Goal: Use online tool/utility: Utilize a website feature to perform a specific function

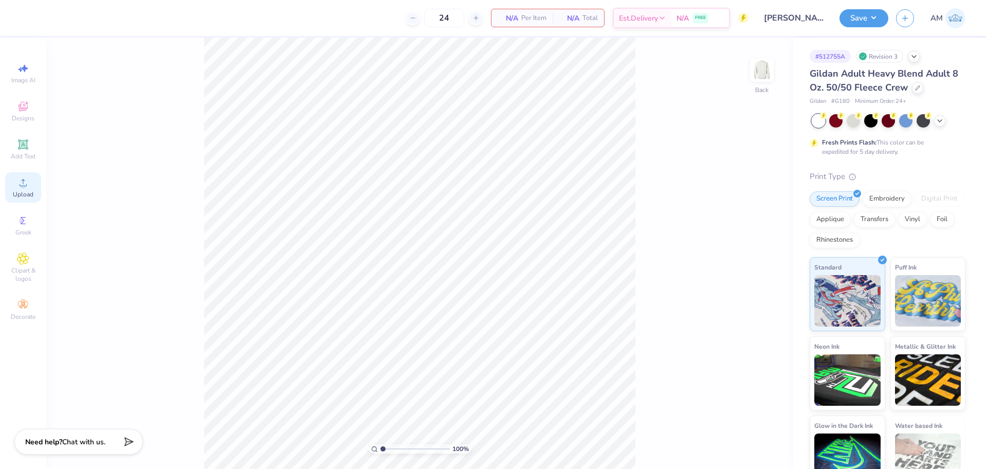
click at [25, 183] on icon at bounding box center [23, 182] width 12 height 12
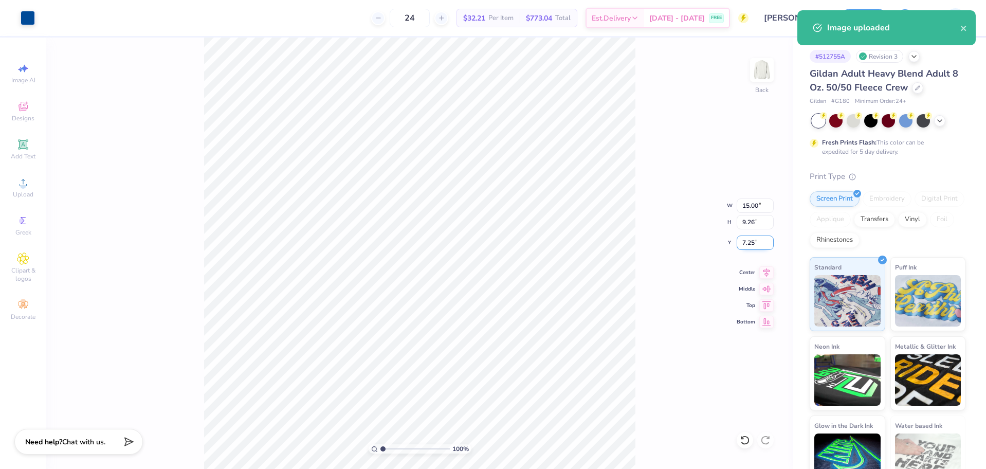
click at [755, 246] on input "7.25" at bounding box center [754, 242] width 37 height 14
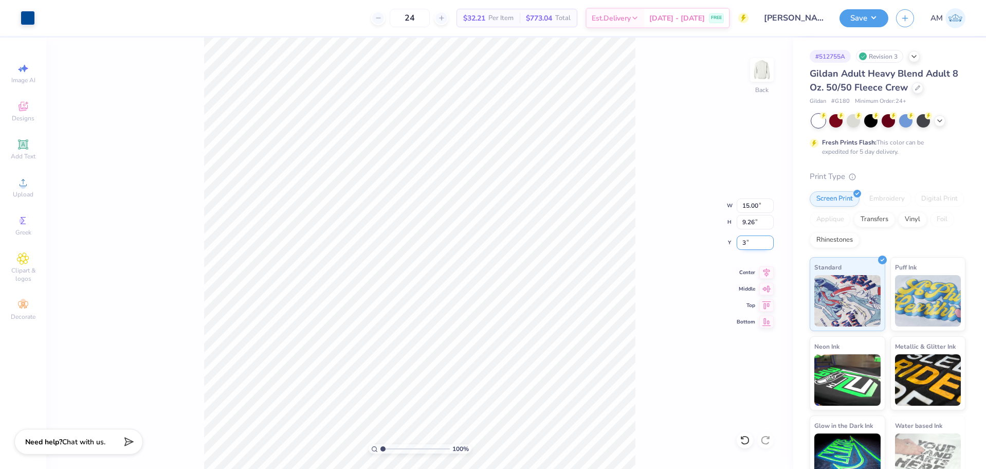
type input "3.00"
click at [751, 209] on input "15.00" at bounding box center [754, 205] width 37 height 14
type input "3"
type input "4.00"
type input "2.47"
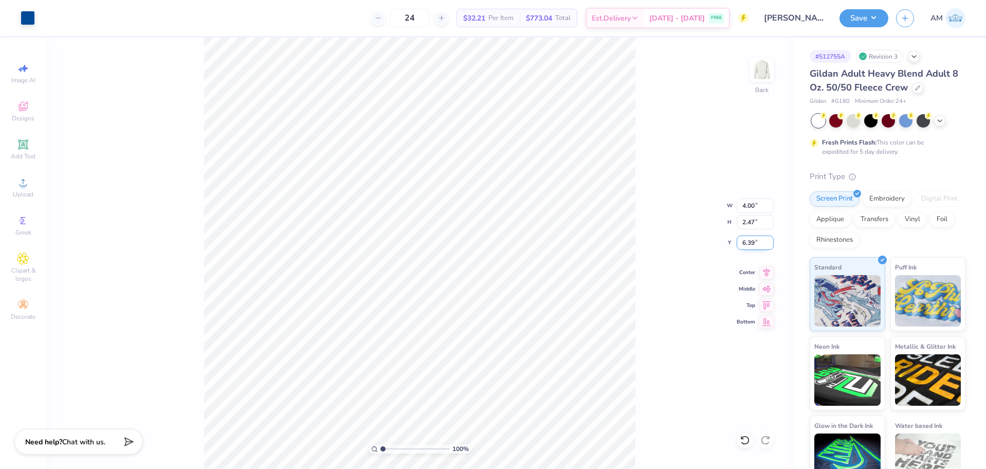
click at [744, 239] on input "6.39" at bounding box center [754, 242] width 37 height 14
type input "4"
type input "3.00"
click at [765, 77] on img at bounding box center [761, 69] width 41 height 41
click at [17, 185] on icon at bounding box center [23, 182] width 12 height 12
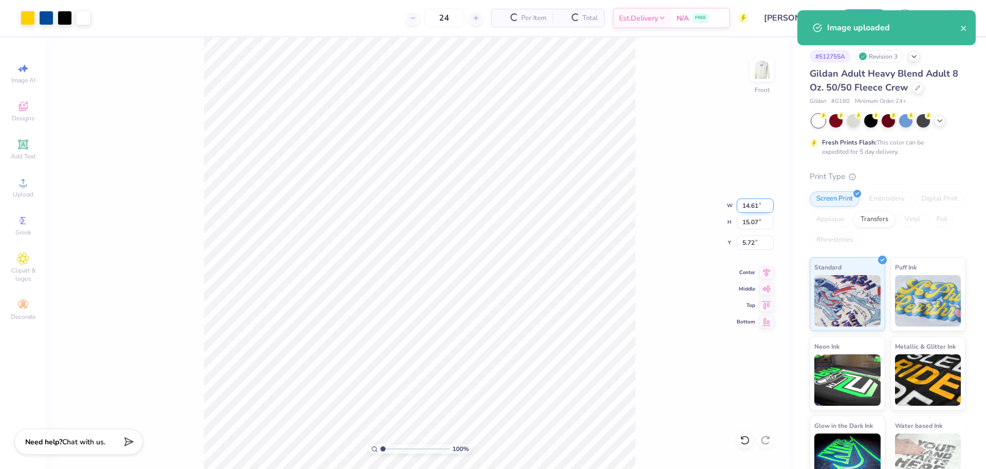
click at [752, 208] on input "14.61" at bounding box center [754, 205] width 37 height 14
type input "12.50"
type input "12.89"
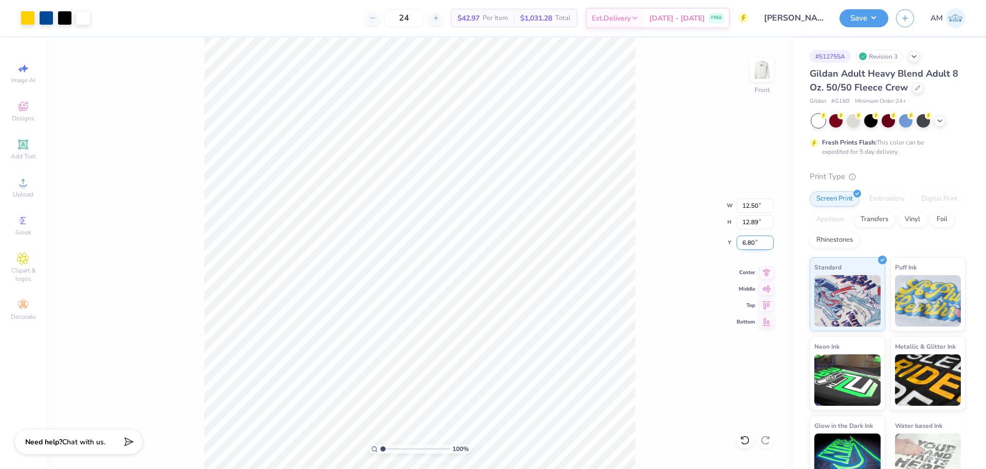
click at [744, 244] on input "6.80" at bounding box center [754, 242] width 37 height 14
type input "3.00"
click at [766, 268] on icon at bounding box center [766, 271] width 7 height 9
click at [766, 76] on img at bounding box center [761, 69] width 41 height 41
click at [748, 203] on input "4.00" at bounding box center [754, 205] width 37 height 14
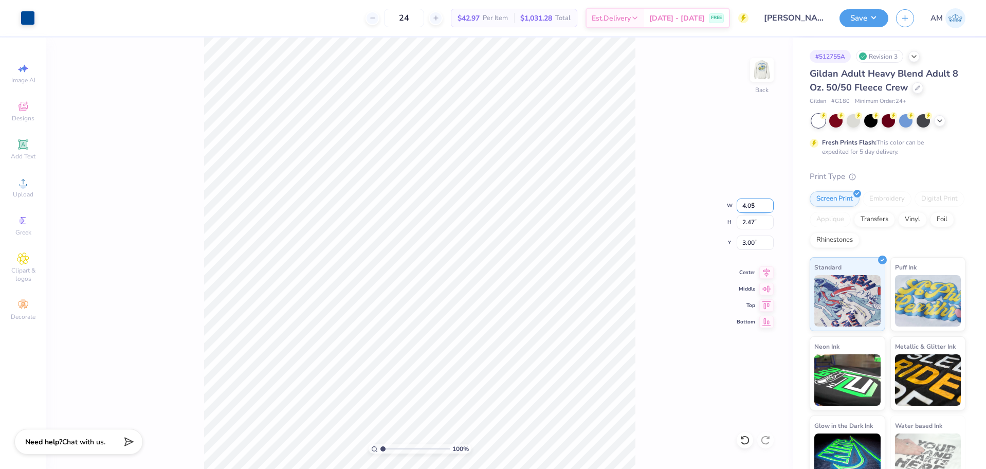
type input "4.05"
type input "2.50"
click at [752, 245] on input "2.98" at bounding box center [754, 242] width 37 height 14
type input "3.00"
click at [762, 273] on icon at bounding box center [766, 271] width 14 height 12
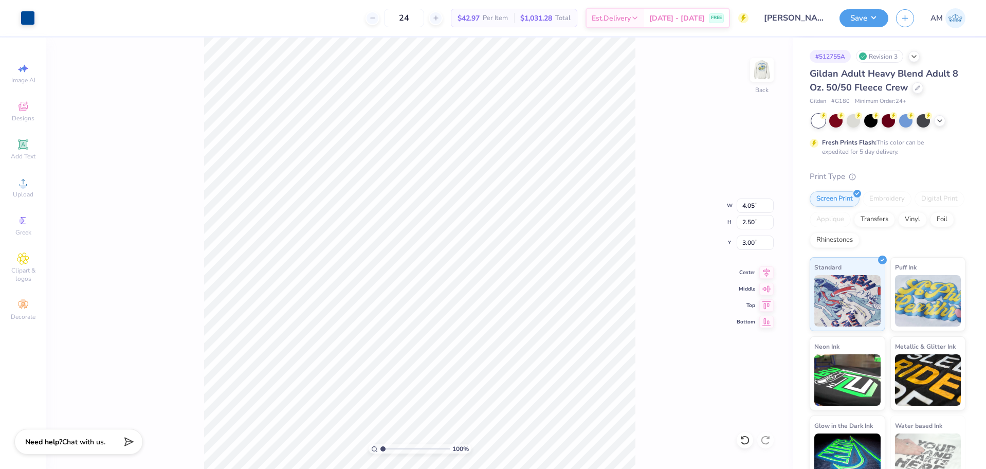
click at [641, 233] on div "100 % Back W 4.05 4.05 " H 2.50 2.50 " Y 3.00 3.00 " Center Middle Top Bottom" at bounding box center [419, 253] width 747 height 431
click at [758, 62] on img at bounding box center [761, 69] width 41 height 41
click at [176, 20] on div "Art colors 24 $42.97 Per Item $1,031.28 Total Est. Delivery [DATE] - [DATE] FRE…" at bounding box center [493, 234] width 986 height 469
click at [766, 271] on icon at bounding box center [766, 271] width 7 height 9
click at [769, 65] on img at bounding box center [761, 69] width 41 height 41
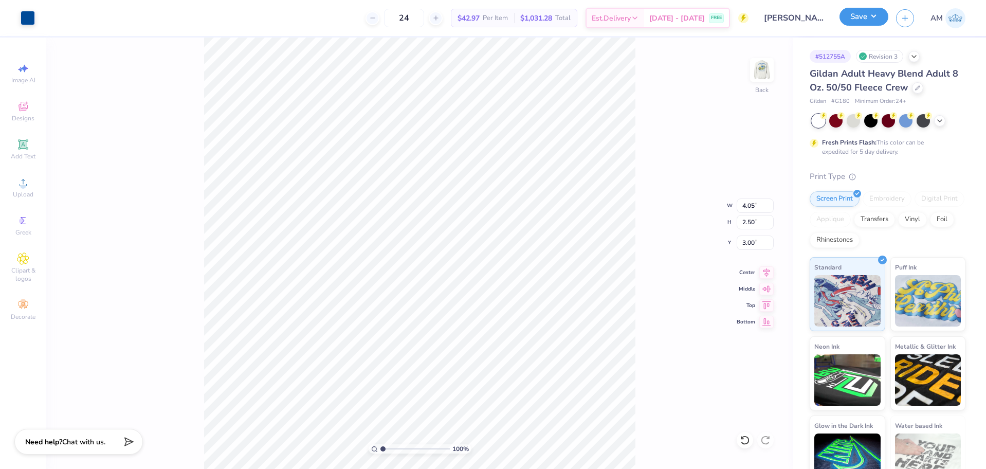
click at [856, 21] on button "Save" at bounding box center [863, 17] width 49 height 18
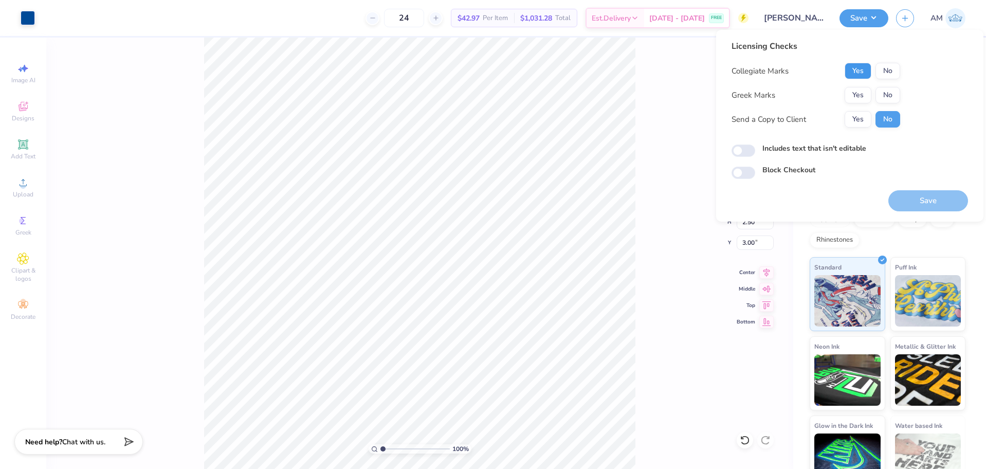
click at [861, 71] on button "Yes" at bounding box center [857, 71] width 27 height 16
click at [858, 97] on button "Yes" at bounding box center [857, 95] width 27 height 16
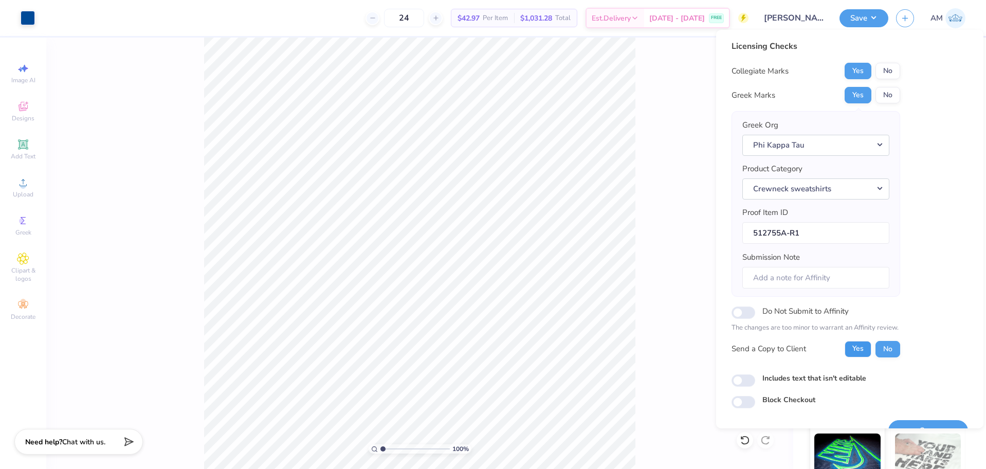
click at [851, 344] on button "Yes" at bounding box center [857, 349] width 27 height 16
click at [745, 383] on input "Includes text that isn't editable" at bounding box center [743, 380] width 24 height 12
checkbox input "true"
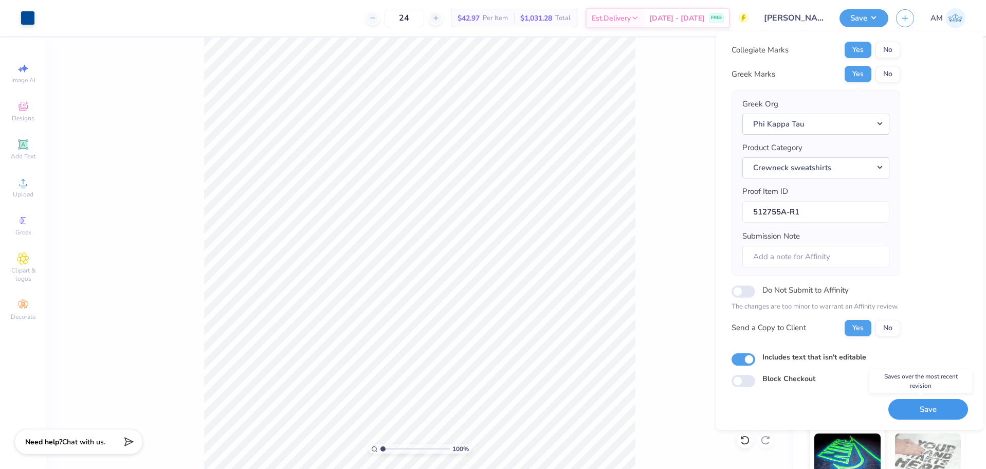
click at [917, 403] on button "Save" at bounding box center [928, 409] width 80 height 21
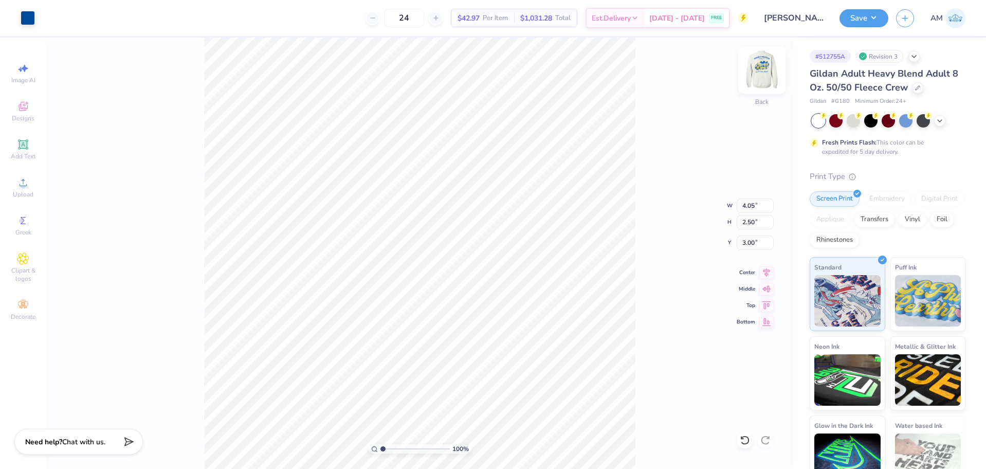
click at [765, 69] on img at bounding box center [761, 69] width 41 height 41
click at [758, 271] on div "Center" at bounding box center [754, 271] width 37 height 12
